Goal: Information Seeking & Learning: Compare options

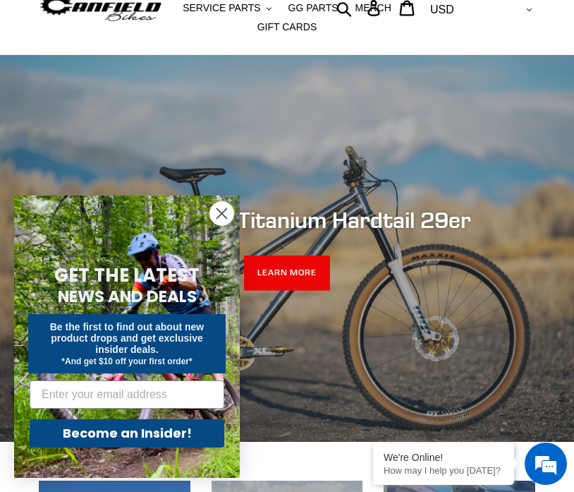
scroll to position [79, 0]
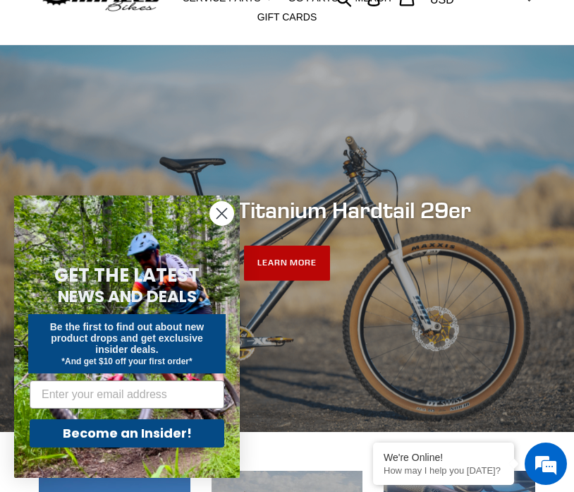
drag, startPoint x: 224, startPoint y: 218, endPoint x: 270, endPoint y: 252, distance: 57.6
click at [224, 218] on circle "Close dialog" at bounding box center [221, 213] width 23 height 23
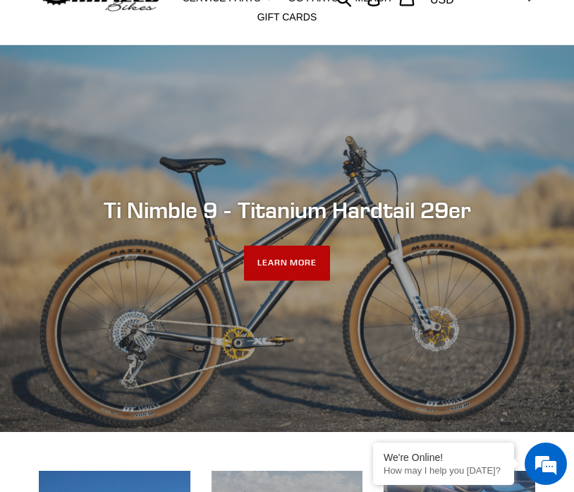
click at [283, 265] on link "LEARN MORE" at bounding box center [287, 262] width 87 height 35
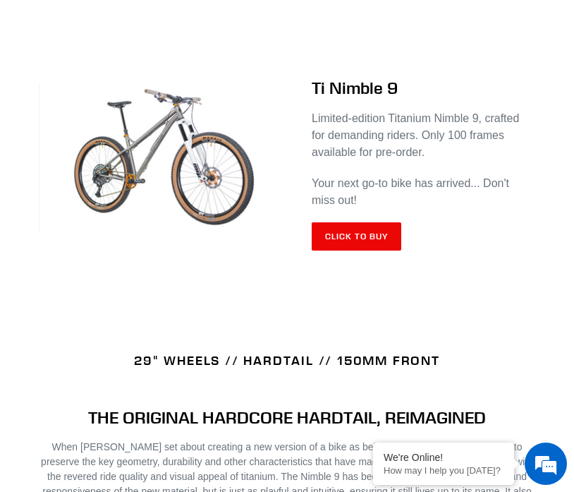
scroll to position [607, 0]
click at [365, 236] on link "Click to Buy" at bounding box center [357, 236] width 90 height 28
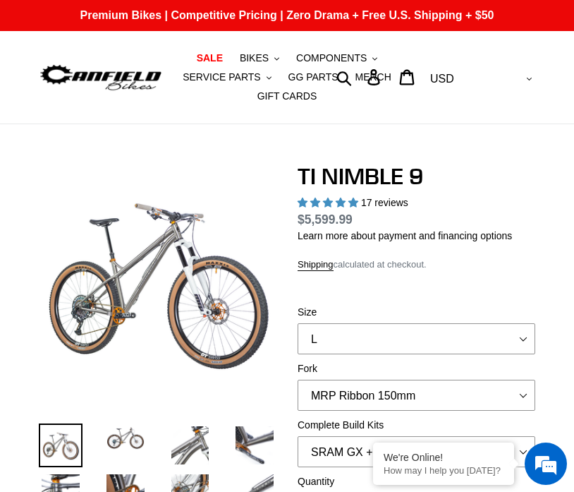
select select "highest-rating"
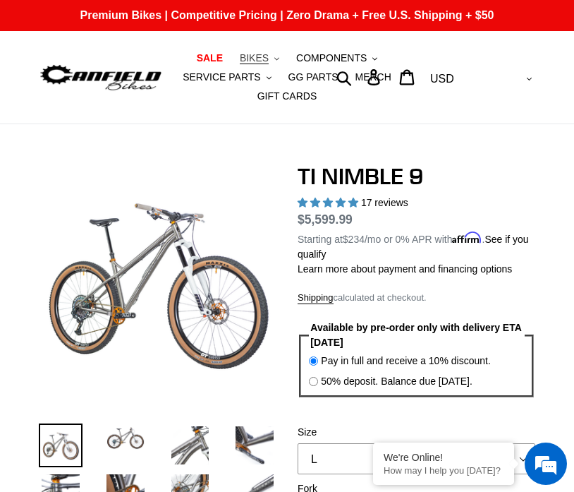
click at [249, 56] on span "BIKES" at bounding box center [254, 58] width 29 height 12
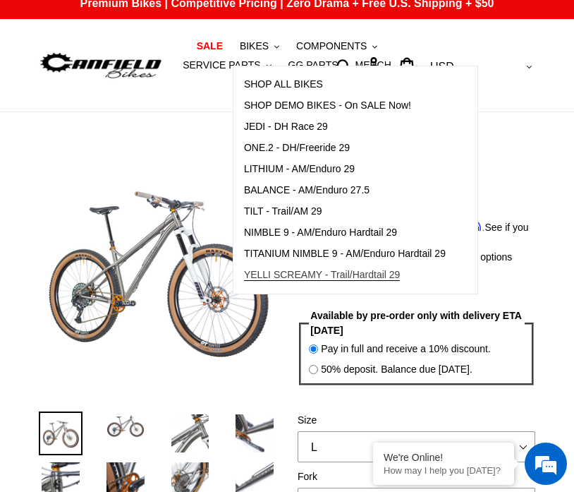
scroll to position [24, 0]
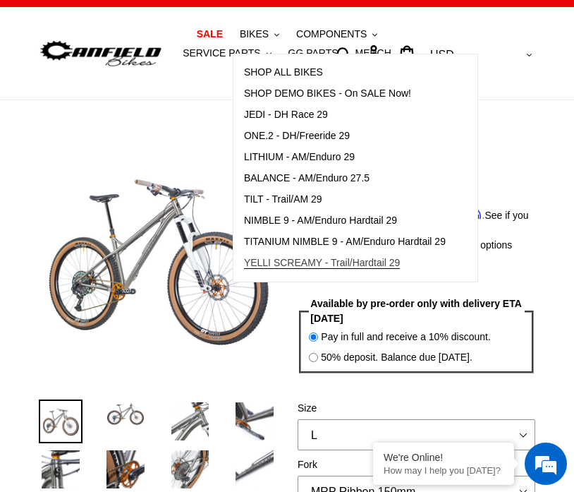
click at [278, 267] on span "YELLI SCREAMY - Trail/Hardtail 29" at bounding box center [322, 263] width 157 height 12
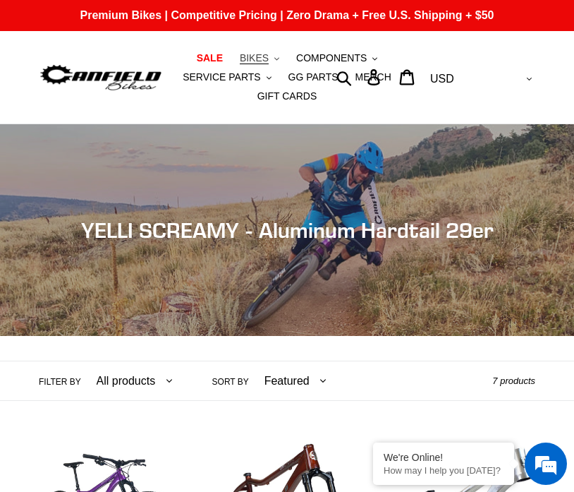
click at [252, 58] on span "BIKES" at bounding box center [254, 58] width 29 height 12
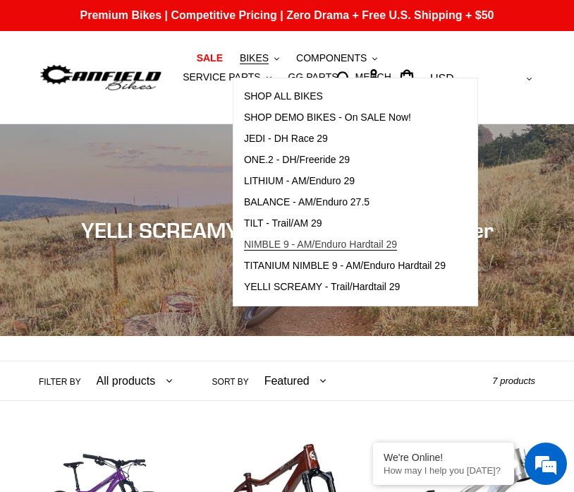
click at [277, 248] on span "NIMBLE 9 - AM/Enduro Hardtail 29" at bounding box center [320, 244] width 153 height 12
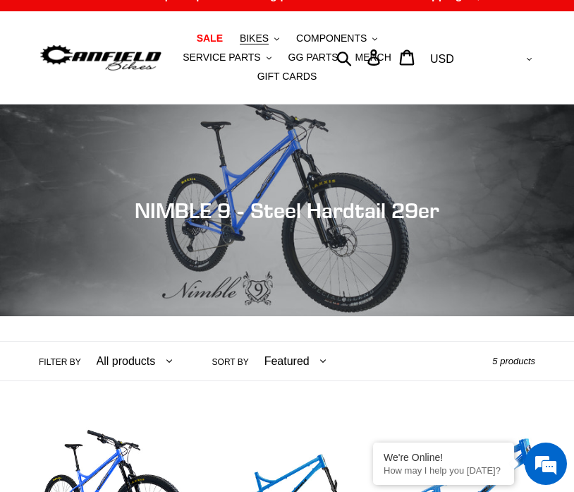
scroll to position [19, 0]
